Goal: Transaction & Acquisition: Purchase product/service

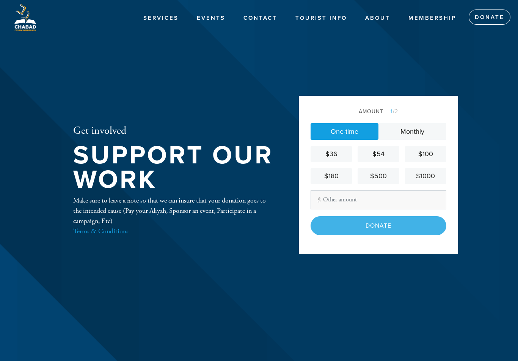
click at [396, 115] on span "1 /2" at bounding box center [392, 111] width 12 height 6
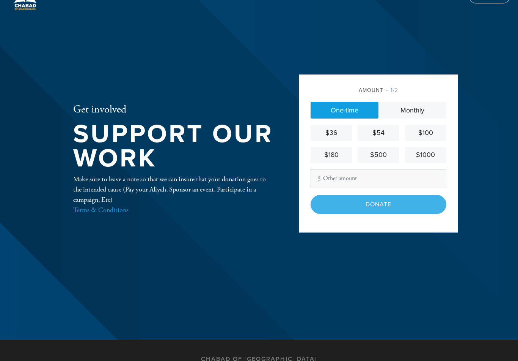
scroll to position [20, 0]
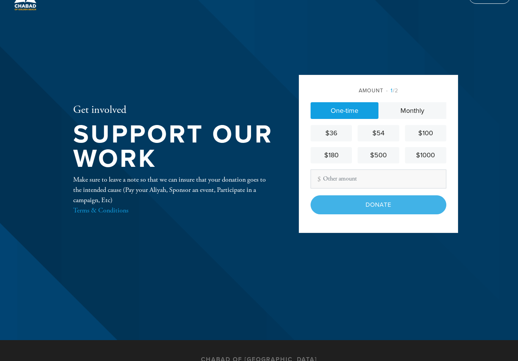
click at [427, 158] on div "$1000" at bounding box center [425, 155] width 35 height 10
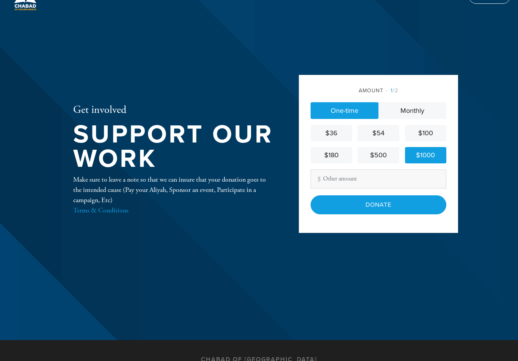
click at [368, 214] on input "Donate" at bounding box center [379, 204] width 136 height 19
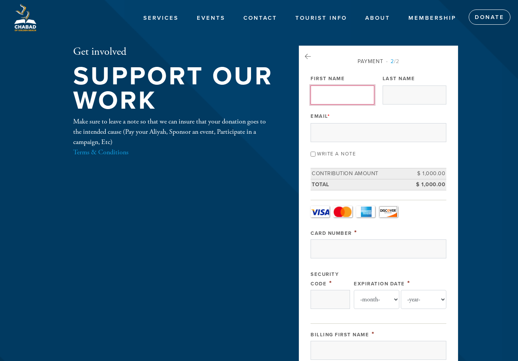
click at [329, 88] on input "First Name" at bounding box center [343, 94] width 64 height 19
type input "Asaf"
type input "Dror"
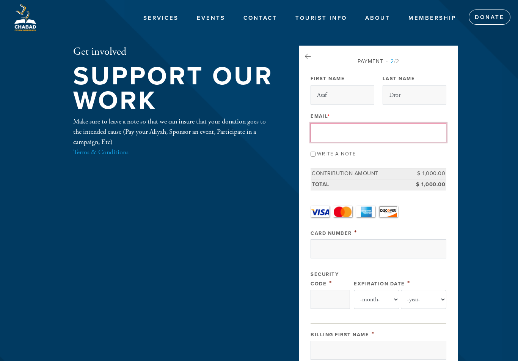
type input "[EMAIL_ADDRESS][DOMAIN_NAME]"
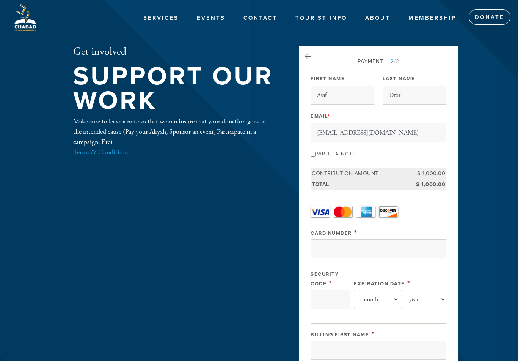
click at [320, 151] on label "Write a note" at bounding box center [336, 154] width 39 height 6
click at [316, 151] on input "Write a note" at bounding box center [313, 153] width 5 height 5
checkbox input "true"
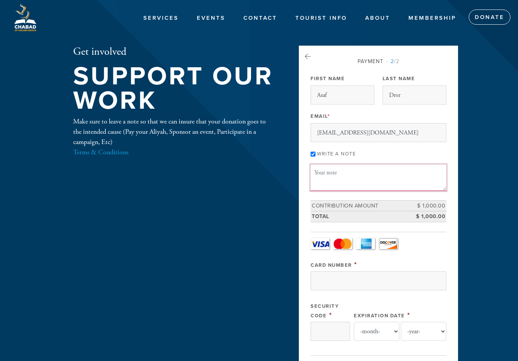
click at [334, 176] on textarea "Message or dedication" at bounding box center [379, 177] width 136 height 26
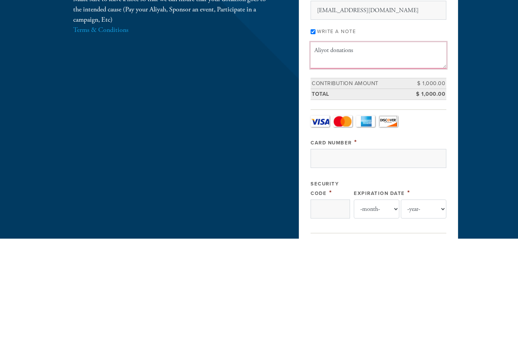
type textarea "Aliyot donations"
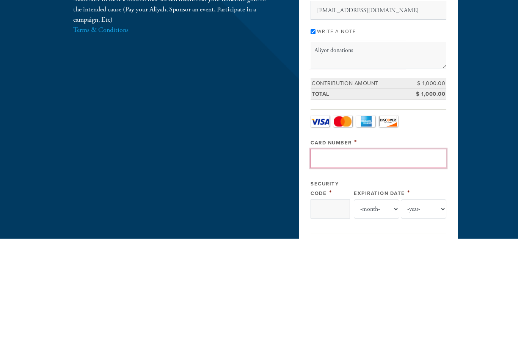
click at [359, 271] on input "Card Number" at bounding box center [379, 280] width 136 height 19
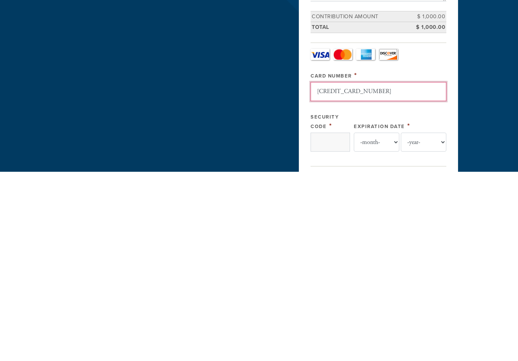
type input "[CREDIT_CARD_NUMBER]"
click at [330, 321] on input "Security Code" at bounding box center [330, 330] width 39 height 19
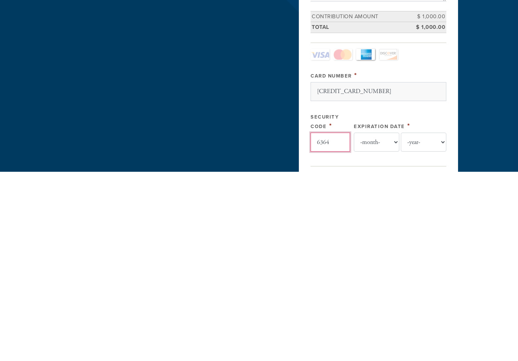
type input "6364"
click at [381, 321] on select "-month- 01 02 03 04 05 06 07 08 09 10 11 12" at bounding box center [377, 330] width 46 height 19
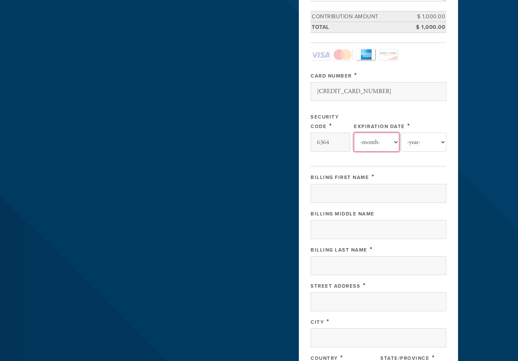
select select "9"
click at [417, 142] on select "-year- 2025 2026 2027 2028 2029 2030 2031 2032 2033 2034 2035" at bounding box center [424, 141] width 46 height 19
select select "2030"
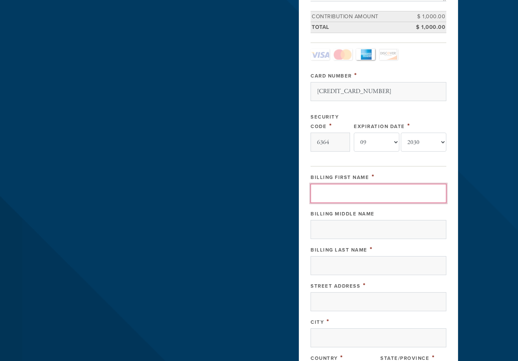
click at [356, 194] on input "Billing First Name" at bounding box center [379, 193] width 136 height 19
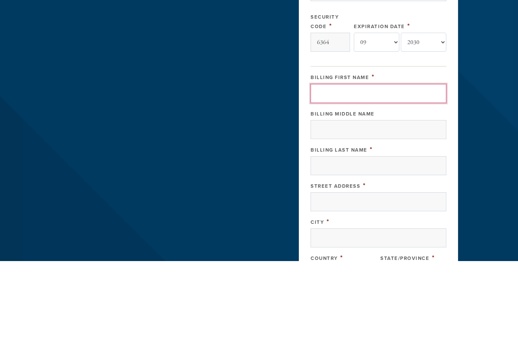
type input "Asaf"
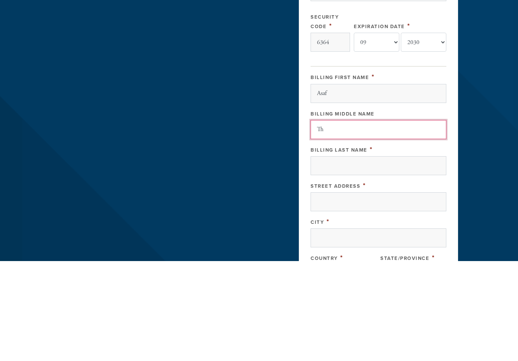
type input "T"
type input "D"
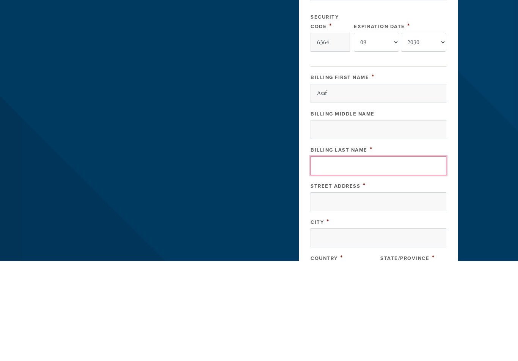
click at [363, 256] on input "Billing Last Name" at bounding box center [379, 265] width 136 height 19
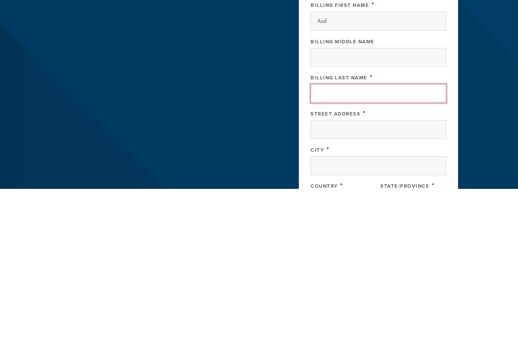
type input "Dror"
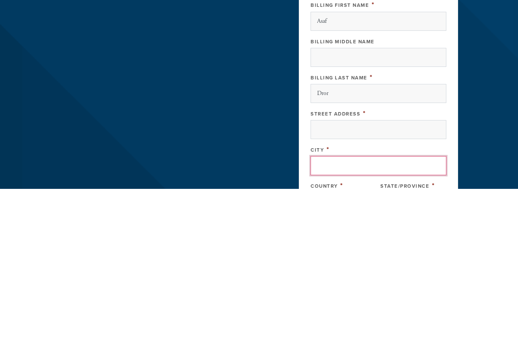
click at [333, 328] on input "City" at bounding box center [379, 337] width 136 height 19
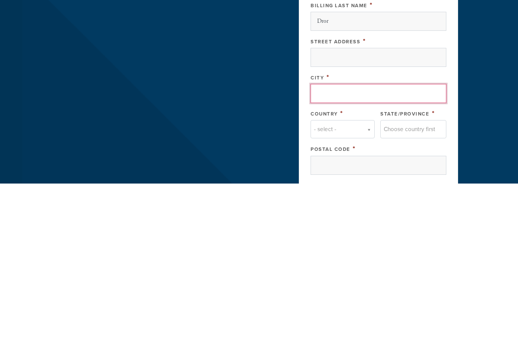
type input "Great Neck"
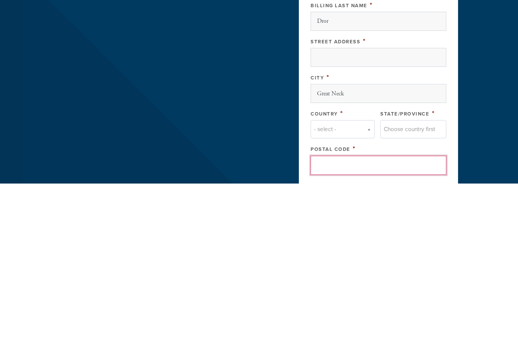
type input "11021"
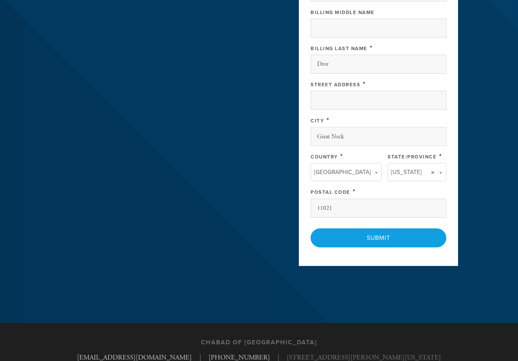
scroll to position [390, 0]
click at [345, 104] on input "Street Address" at bounding box center [379, 100] width 136 height 19
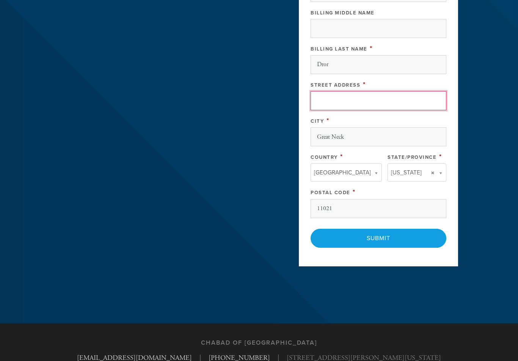
type input "11 Grace Avenue, Suite 108"
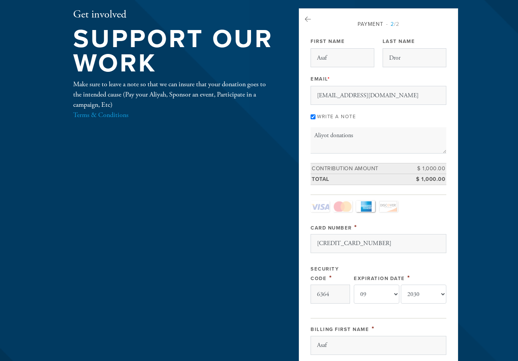
scroll to position [37, 0]
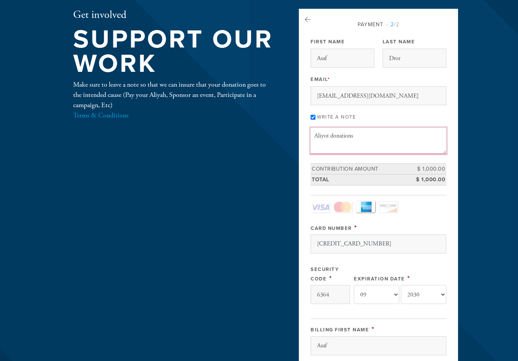
click at [365, 139] on textarea "Aliyot donations" at bounding box center [379, 141] width 136 height 26
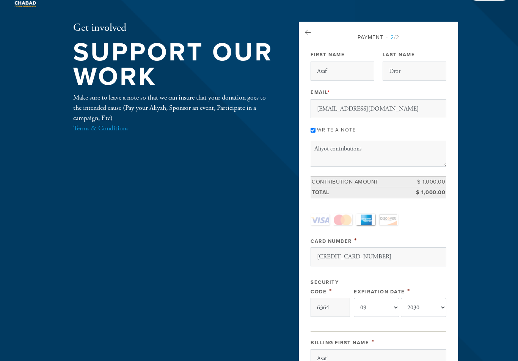
scroll to position [0, 0]
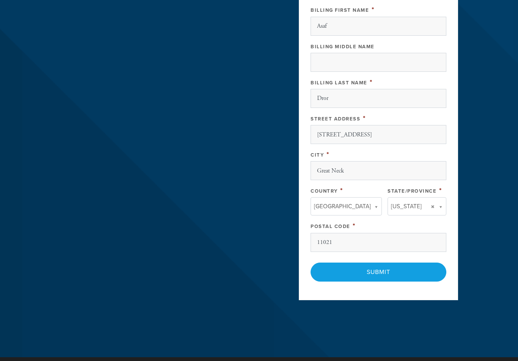
type textarea "Aliyot contributions"
click at [350, 271] on input "Submit" at bounding box center [379, 272] width 136 height 19
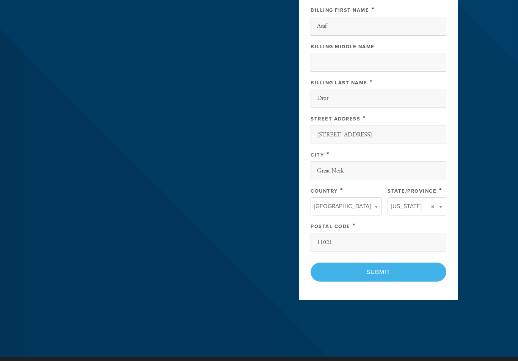
scroll to position [356, 0]
